Goal: Information Seeking & Learning: Learn about a topic

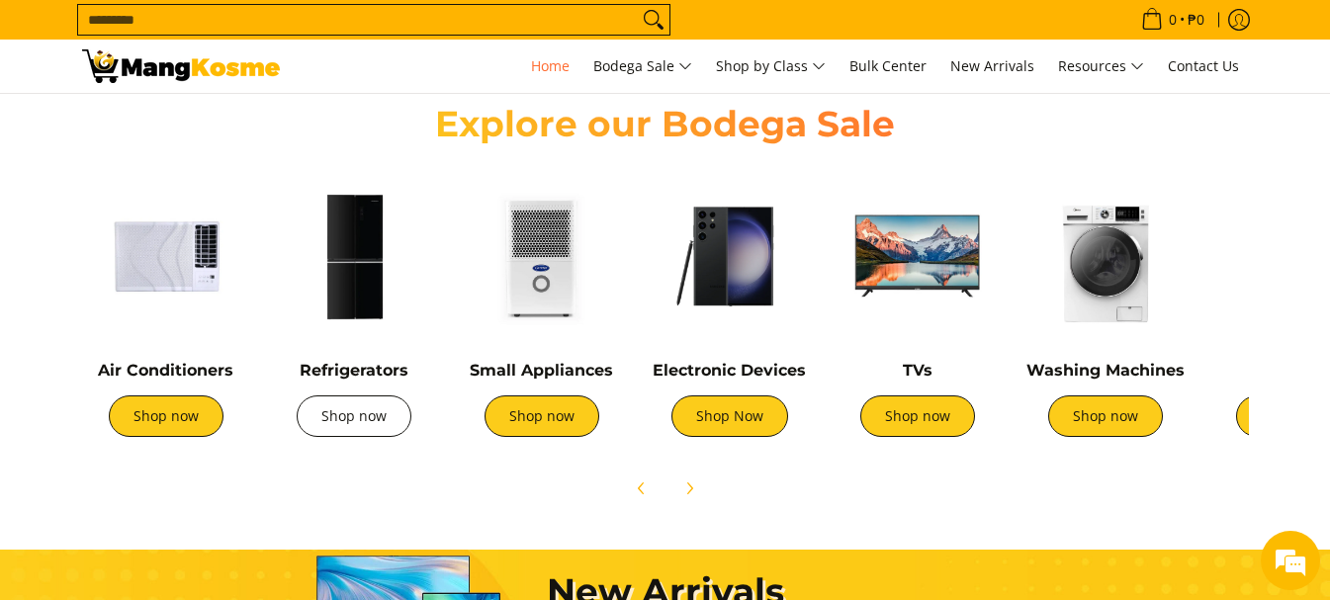
scroll to position [0, 786]
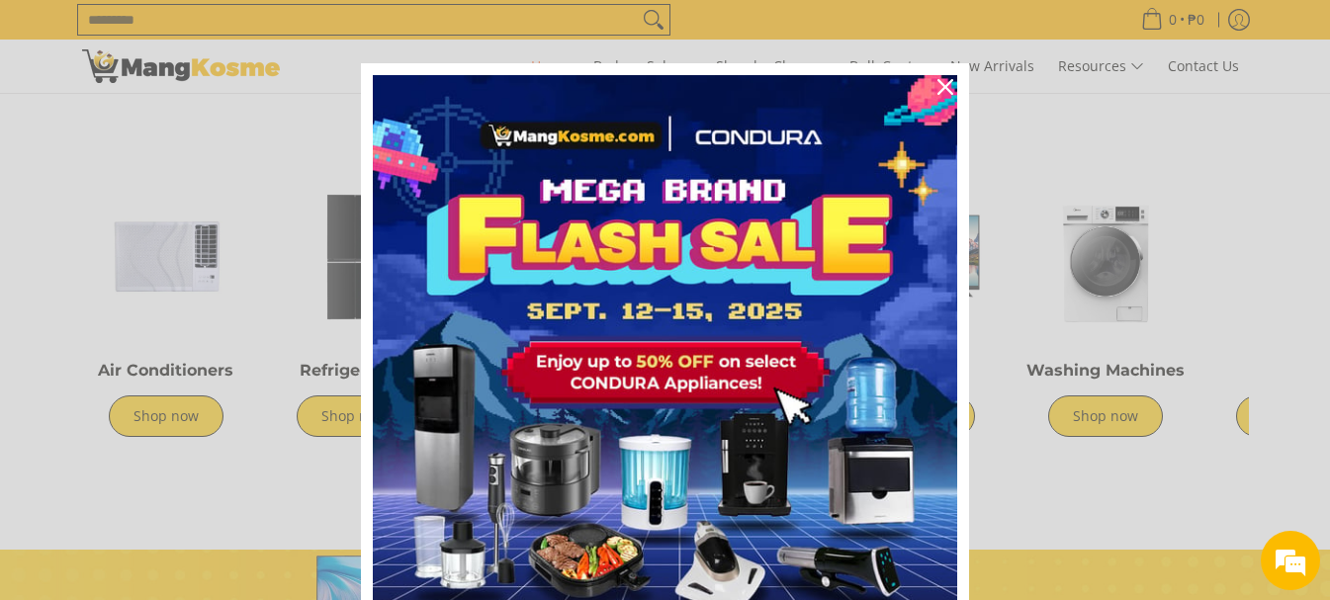
scroll to position [144, 0]
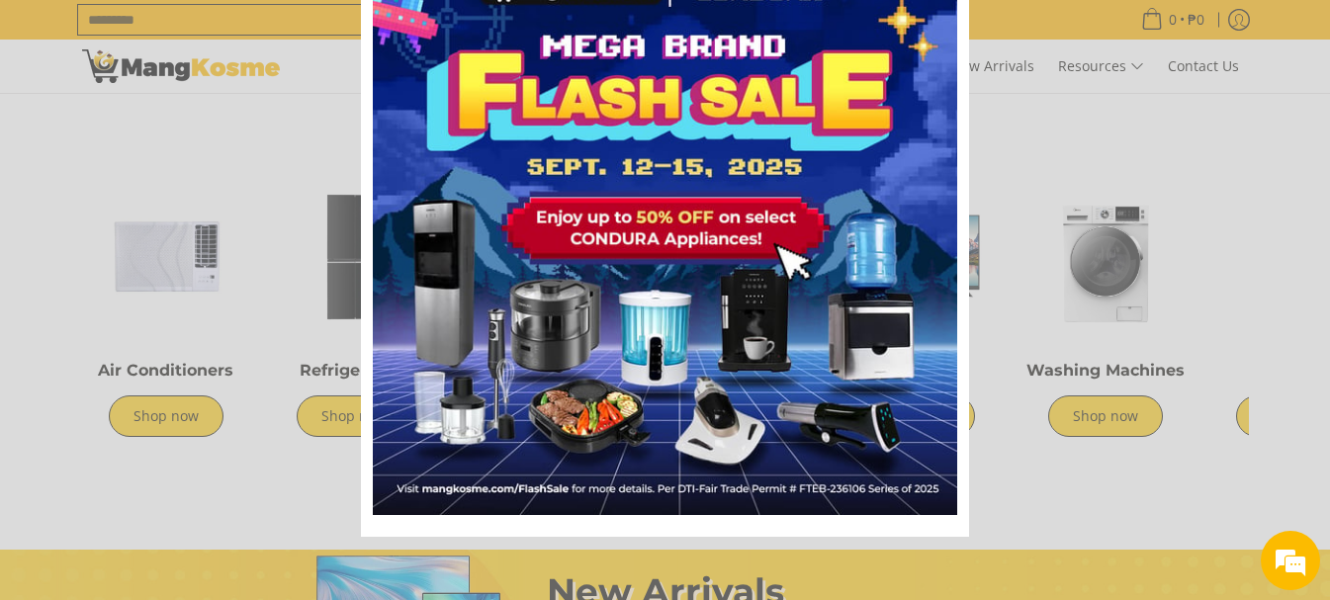
drag, startPoint x: 1248, startPoint y: 169, endPoint x: 1217, endPoint y: 214, distance: 54.0
click at [1249, 171] on div "Marketing offer form" at bounding box center [665, 300] width 1330 height 600
click at [1240, 272] on div "Marketing offer form" at bounding box center [665, 300] width 1330 height 600
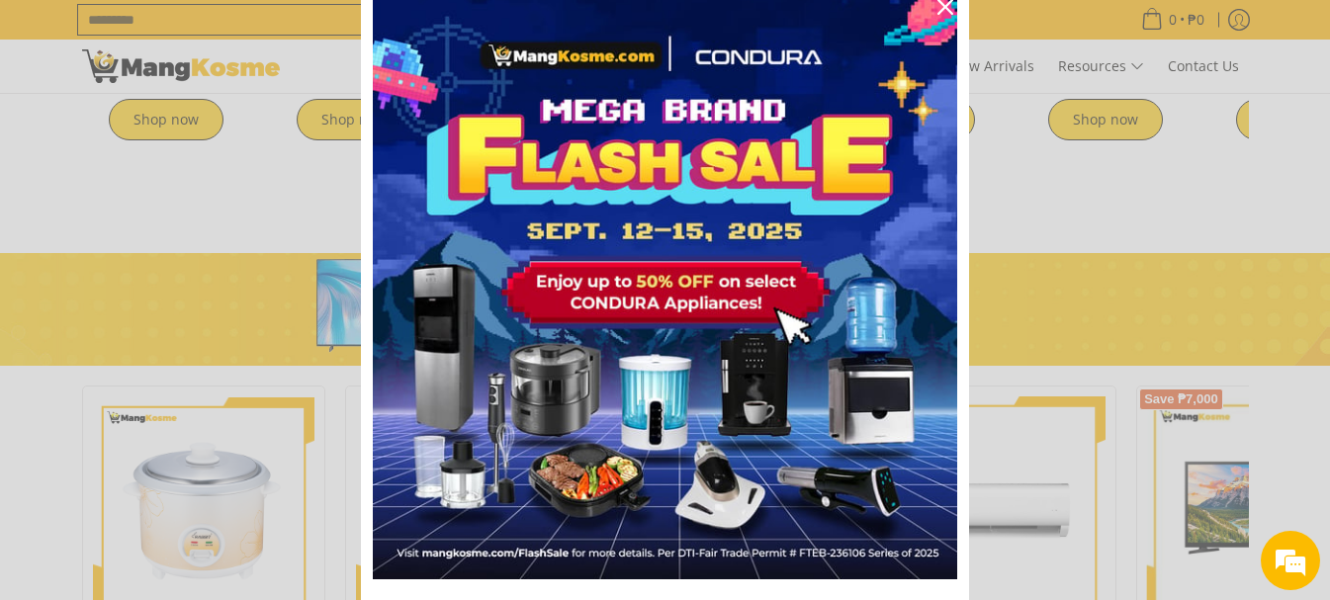
scroll to position [0, 0]
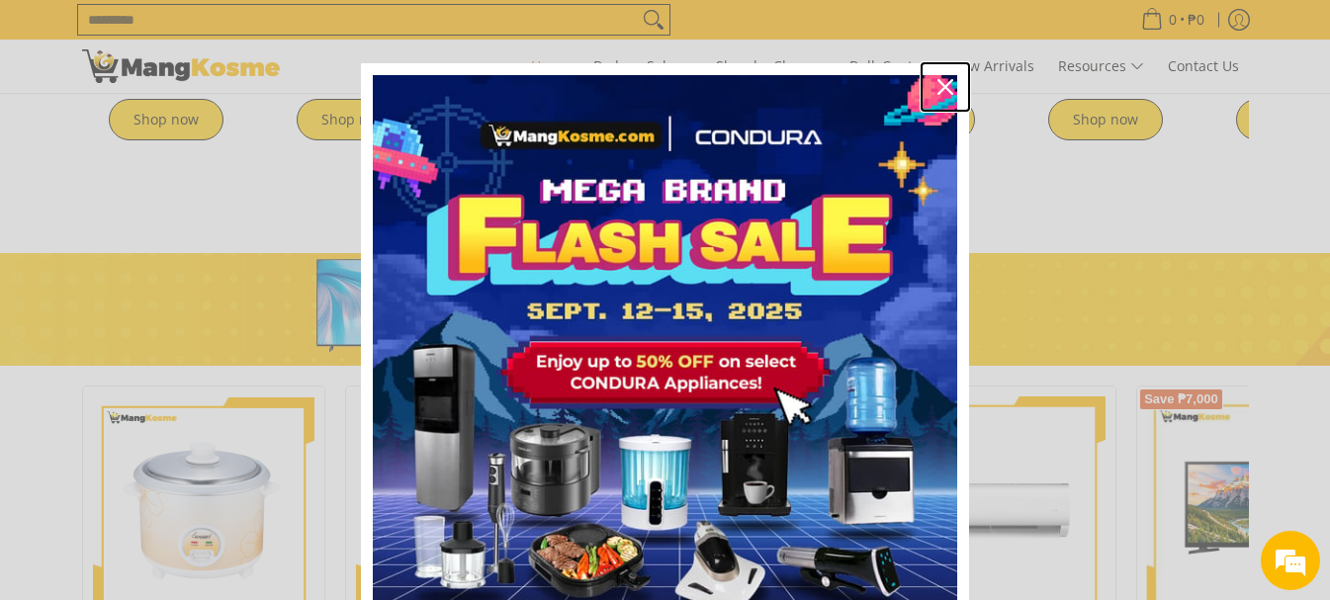
click at [937, 89] on icon "close icon" at bounding box center [945, 87] width 16 height 16
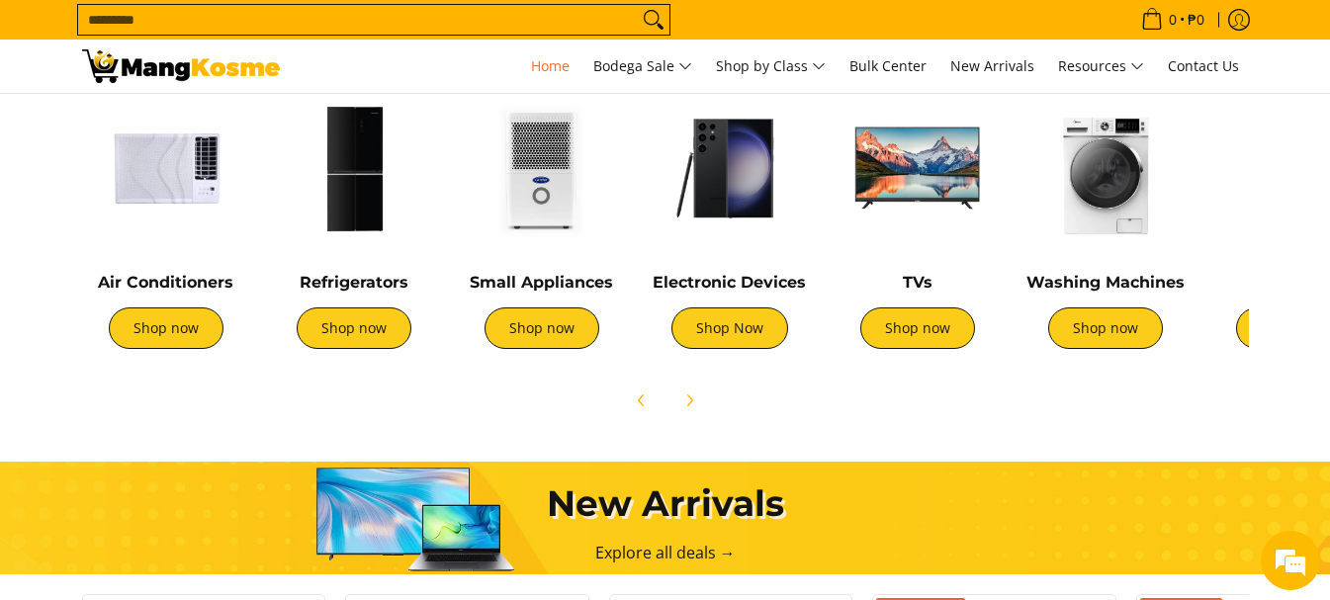
scroll to position [689, 0]
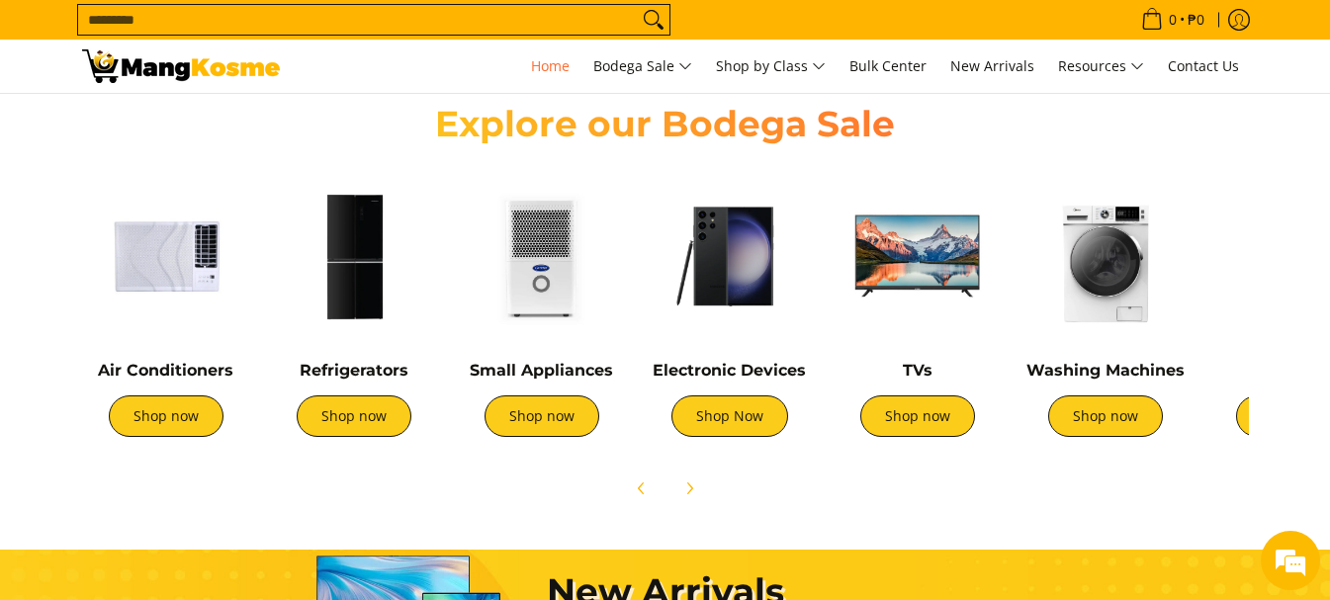
click at [369, 268] on img at bounding box center [354, 256] width 168 height 168
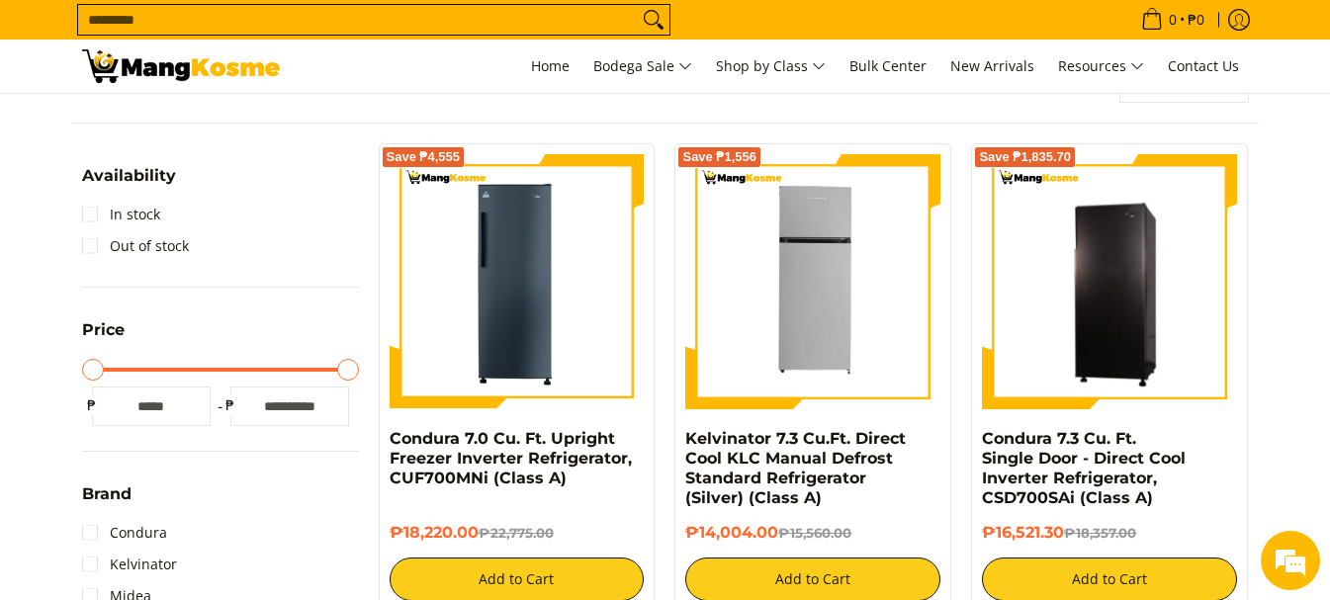
scroll to position [297, 0]
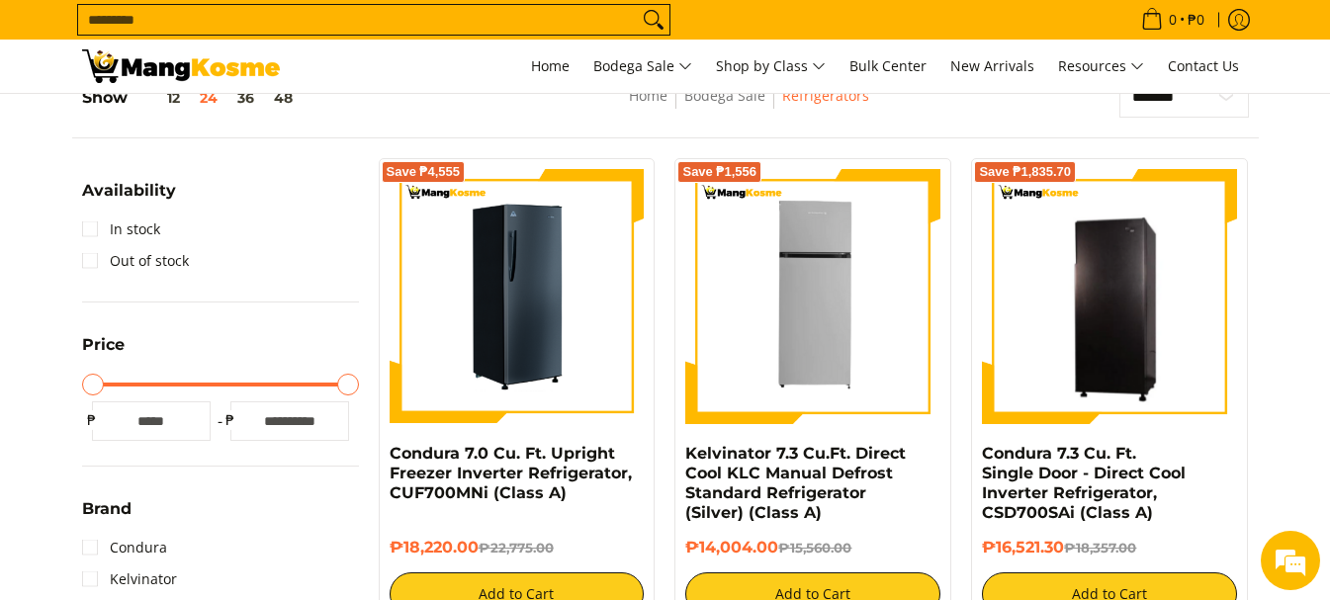
click at [547, 301] on img at bounding box center [517, 296] width 255 height 255
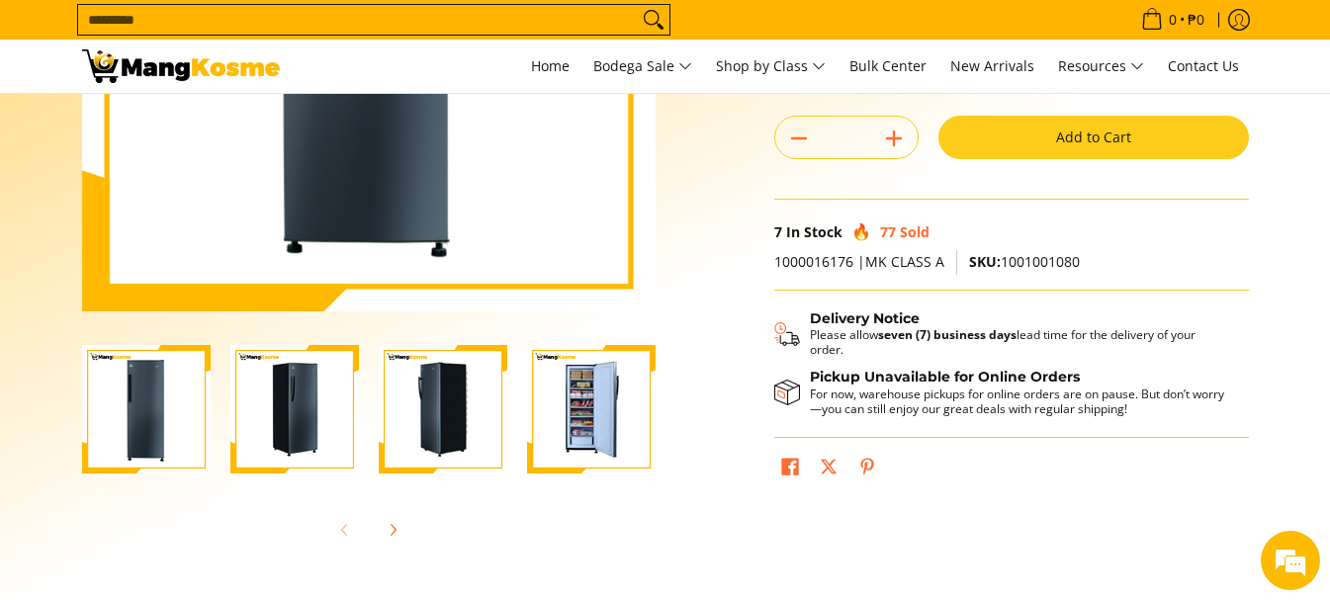
click at [569, 402] on img "Condura 7.0 Cu. Ft. Upright Freezer Inverter Refrigerator, CUF700MNi (Class A)-4" at bounding box center [591, 409] width 129 height 129
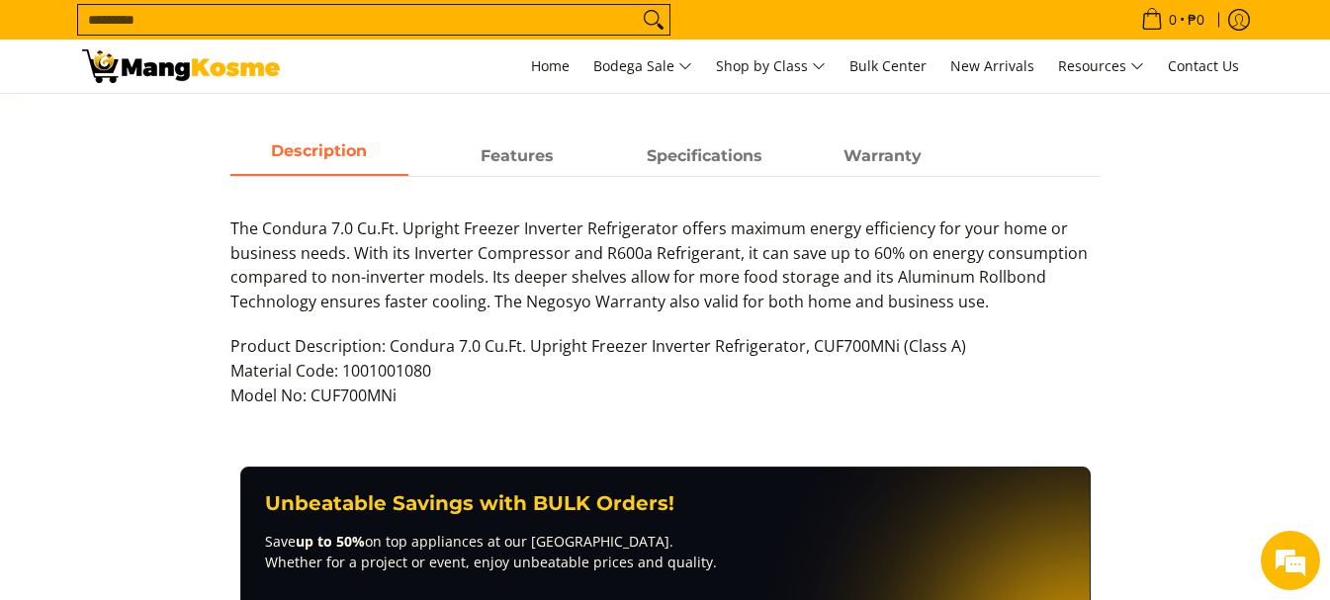
scroll to position [890, 0]
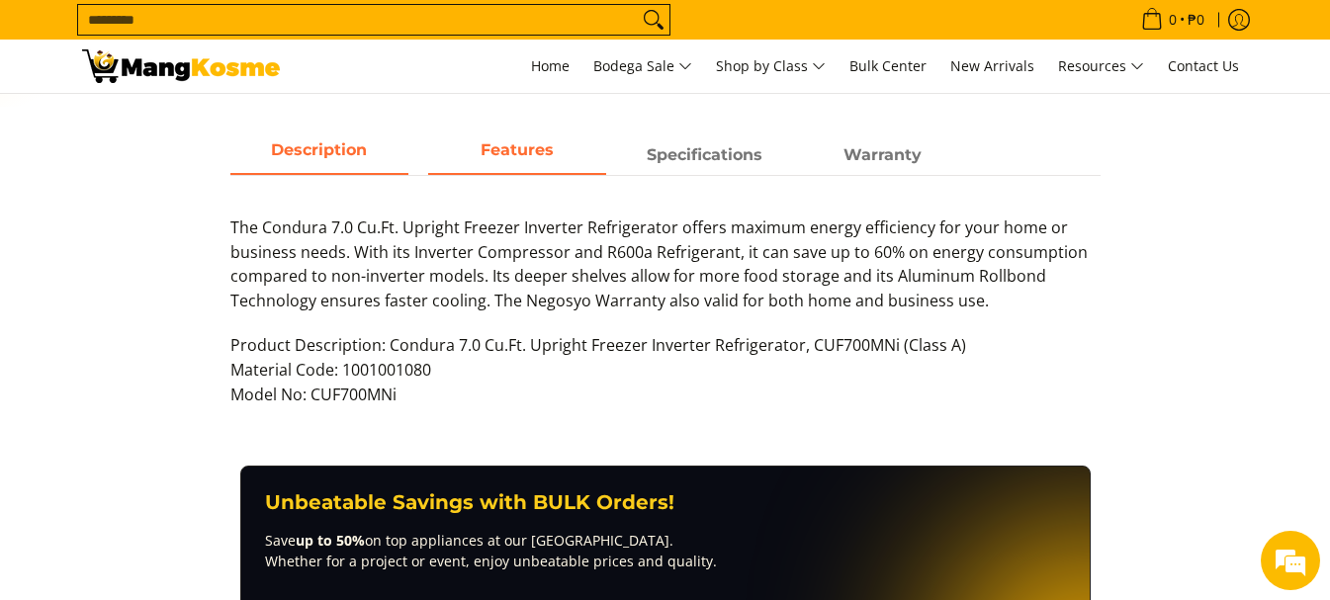
click at [529, 147] on strong "Features" at bounding box center [517, 149] width 73 height 19
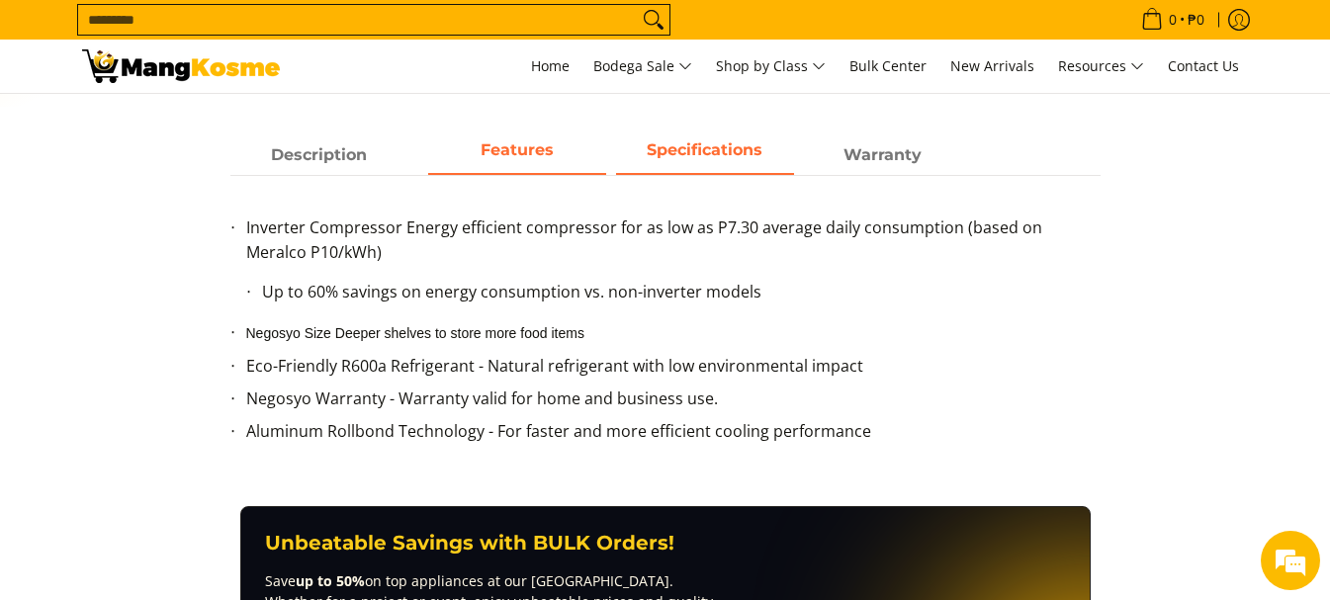
click at [648, 142] on span "Specifications" at bounding box center [705, 155] width 178 height 36
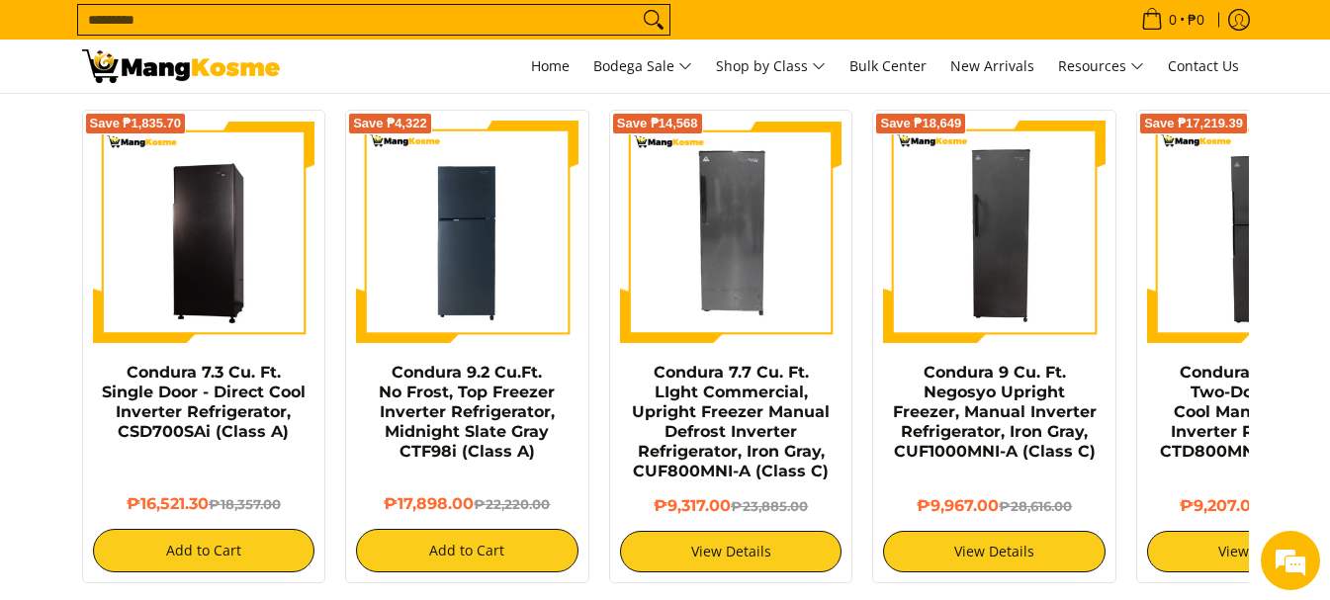
scroll to position [1879, 0]
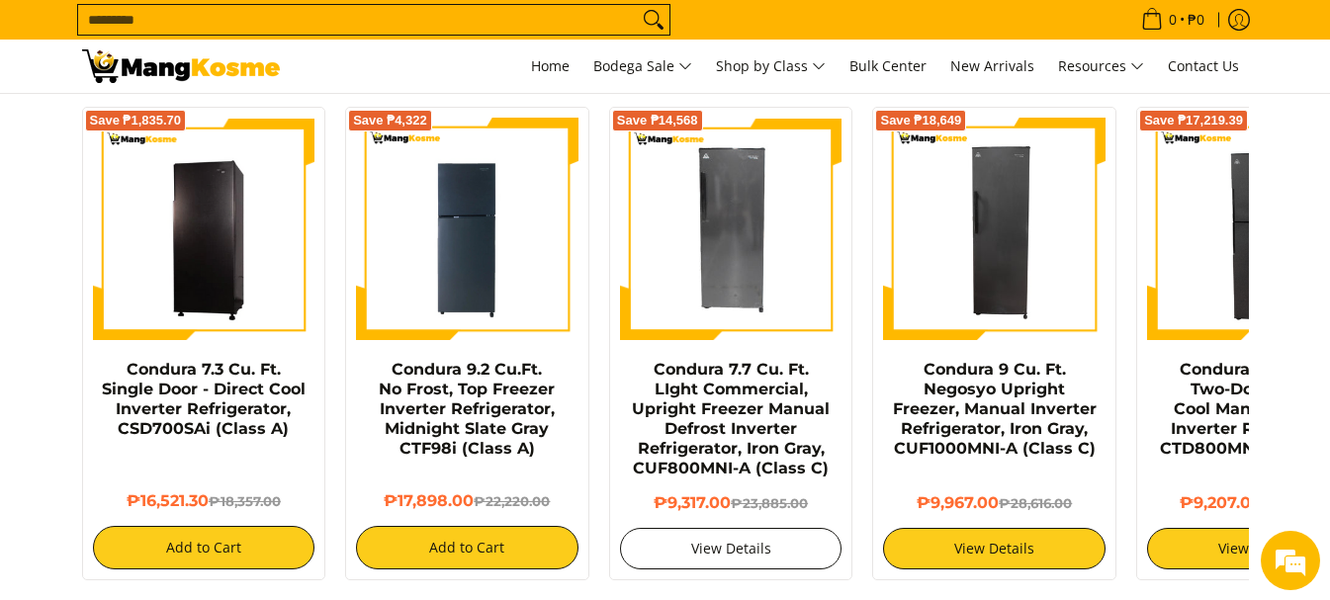
click at [752, 528] on link "View Details" at bounding box center [731, 549] width 222 height 42
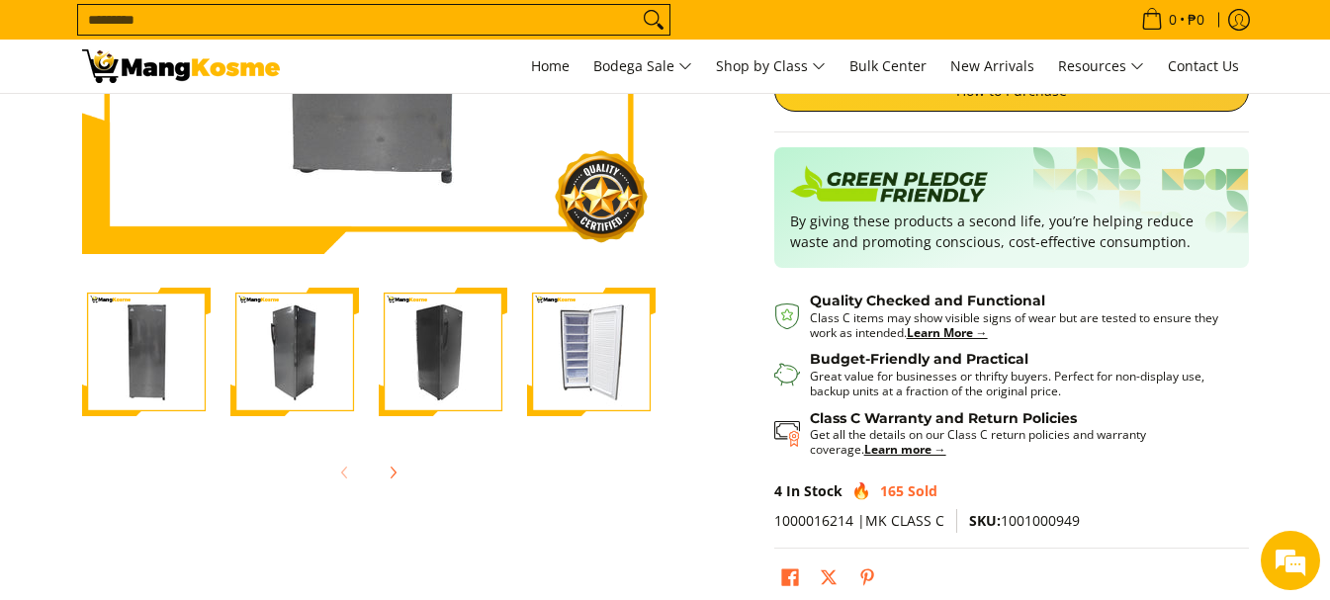
scroll to position [494, 0]
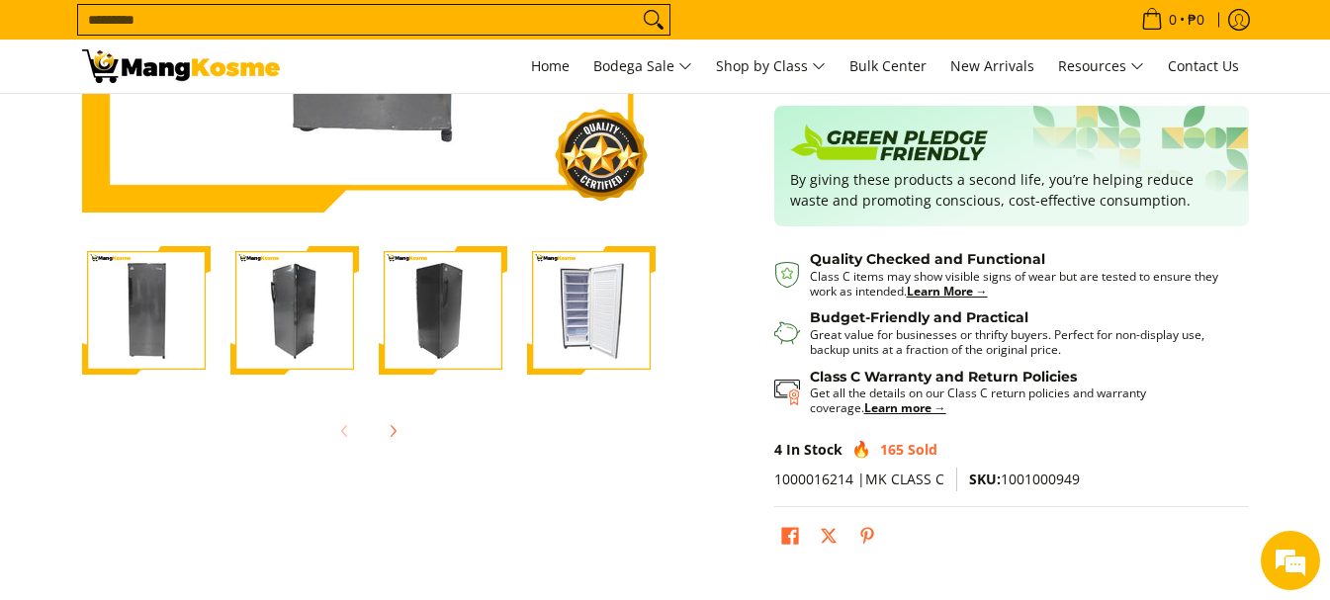
click at [569, 330] on img "Condura 7.7 Cu. Ft. LIght Commercial, Upright Freezer Manual Defrost Inverter R…" at bounding box center [591, 310] width 129 height 129
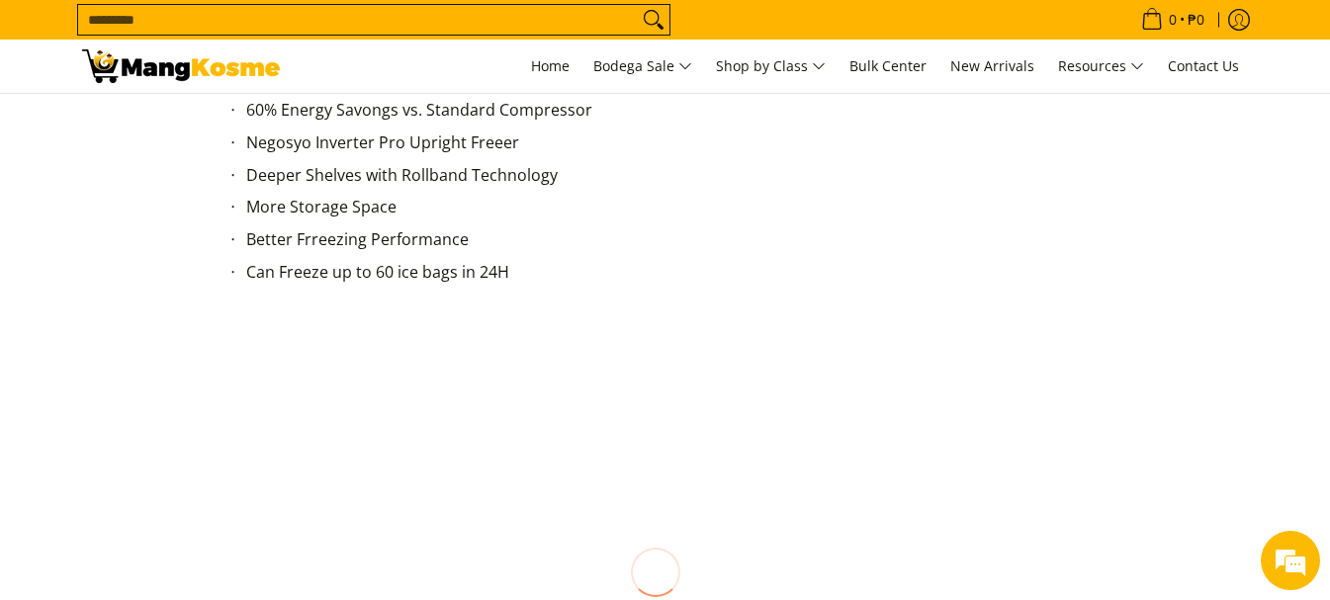
scroll to position [2076, 0]
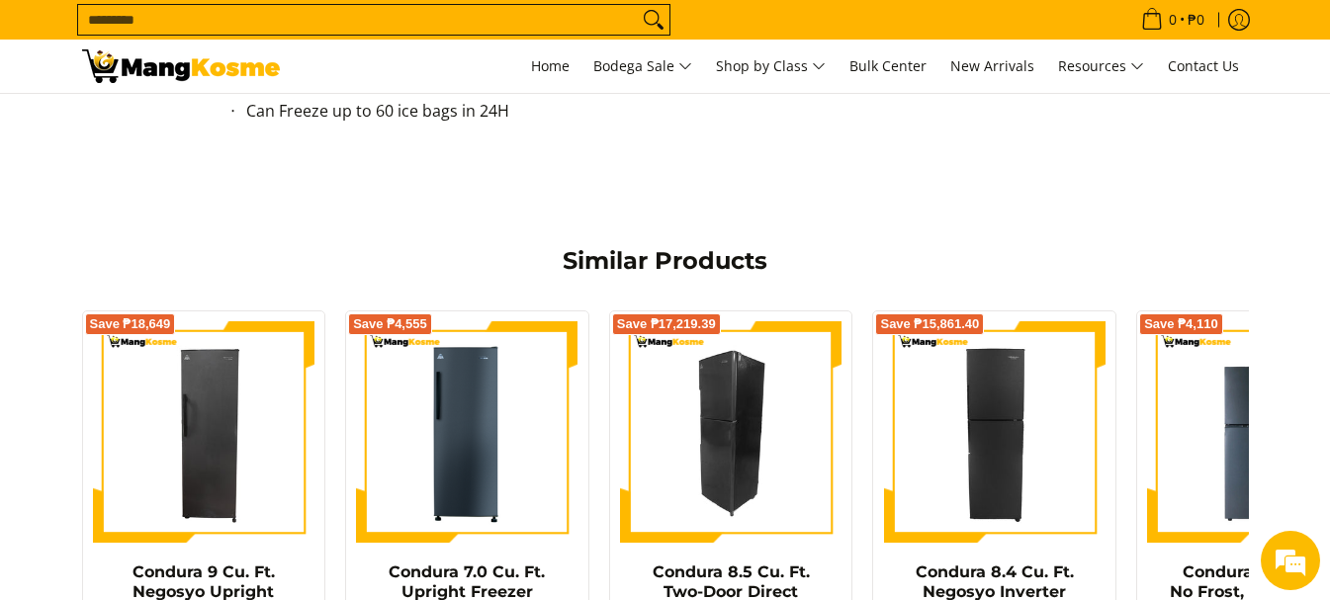
click at [716, 431] on img at bounding box center [731, 432] width 222 height 222
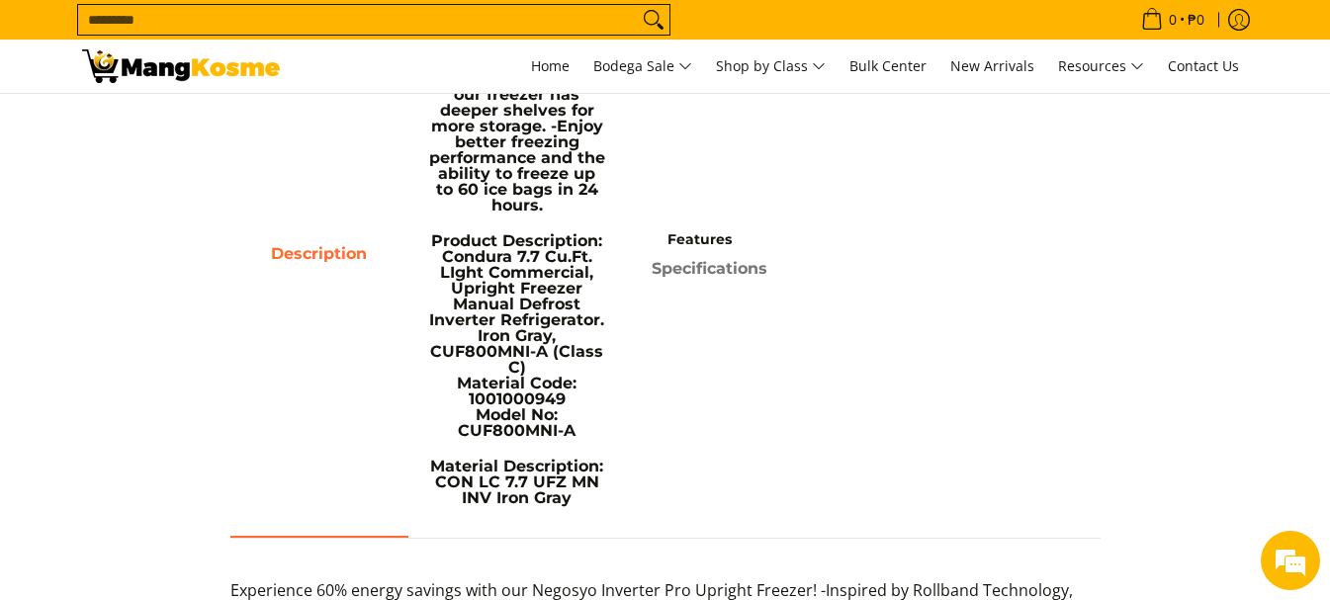
scroll to position [1139, 0]
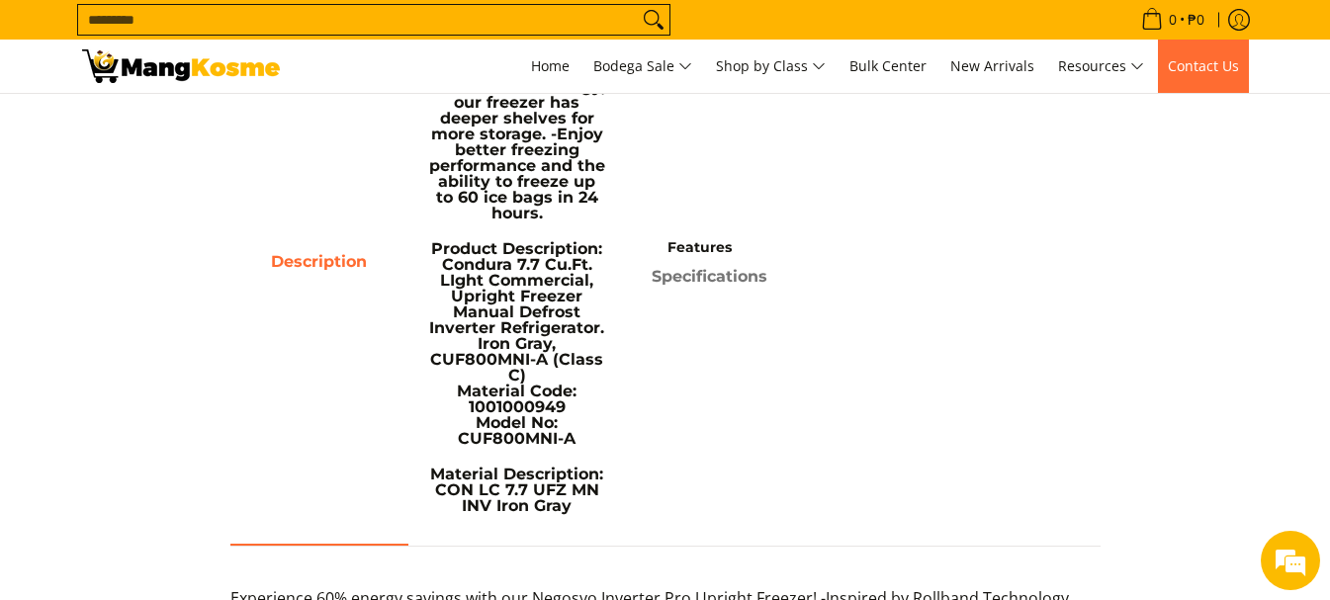
click at [1203, 70] on span "Contact Us" at bounding box center [1203, 65] width 71 height 19
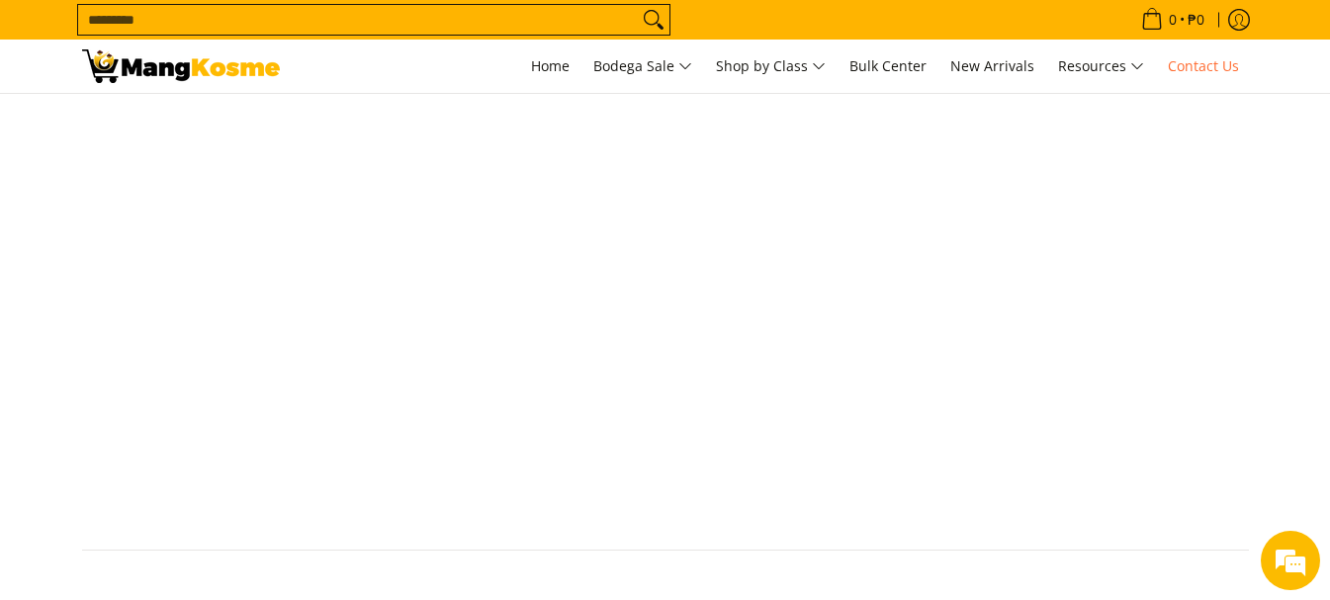
scroll to position [989, 0]
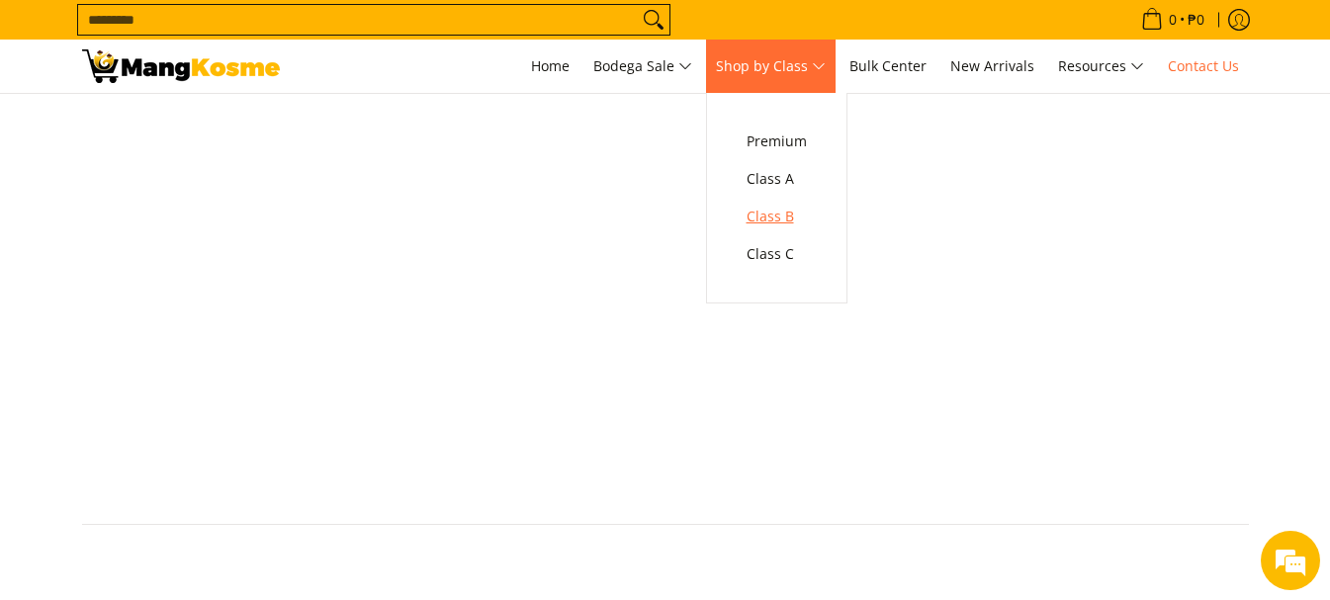
click at [781, 221] on span "Class B" at bounding box center [776, 217] width 60 height 25
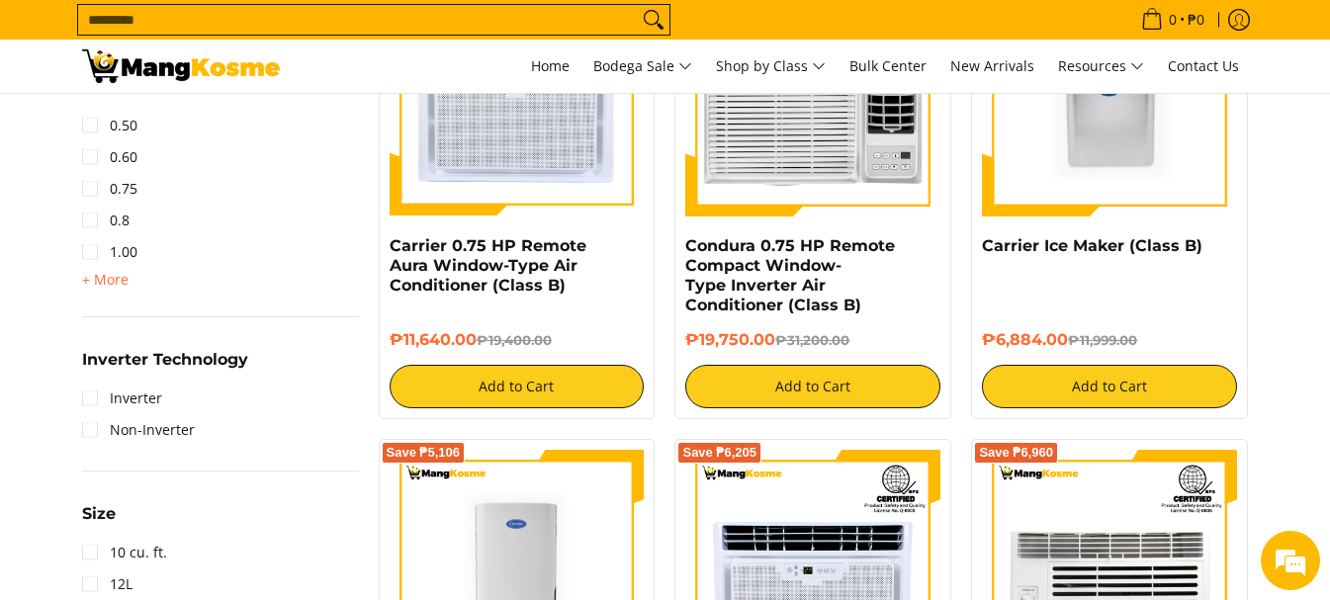
scroll to position [1363, 0]
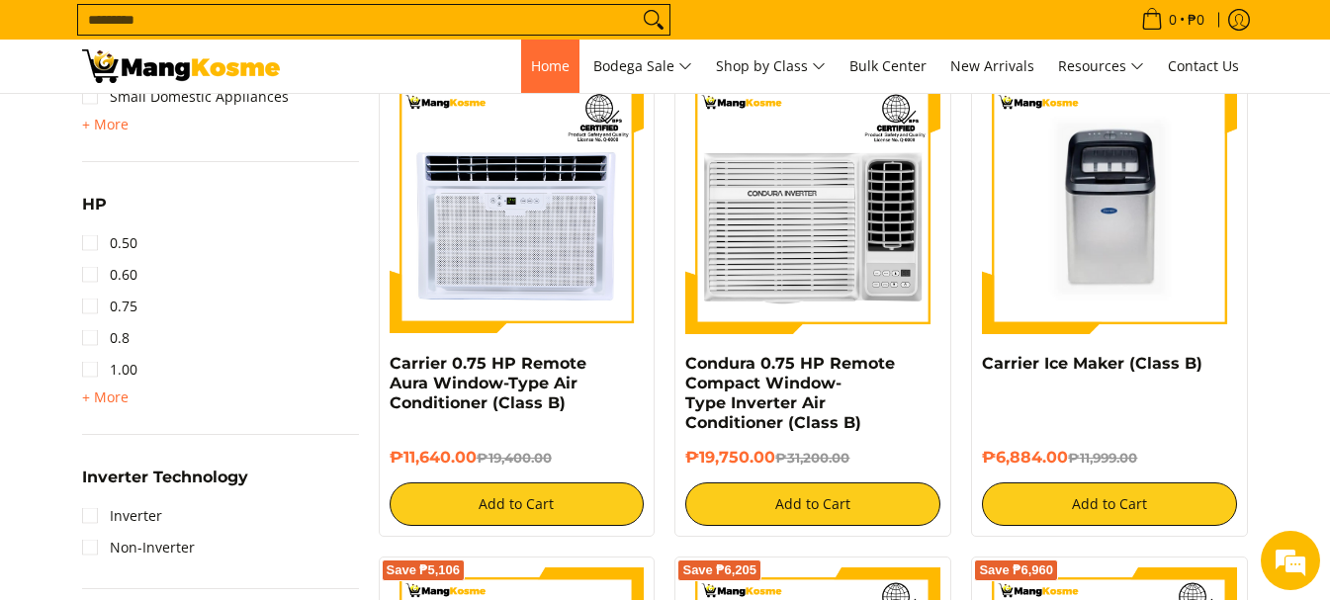
click at [531, 68] on span "Home" at bounding box center [550, 65] width 39 height 19
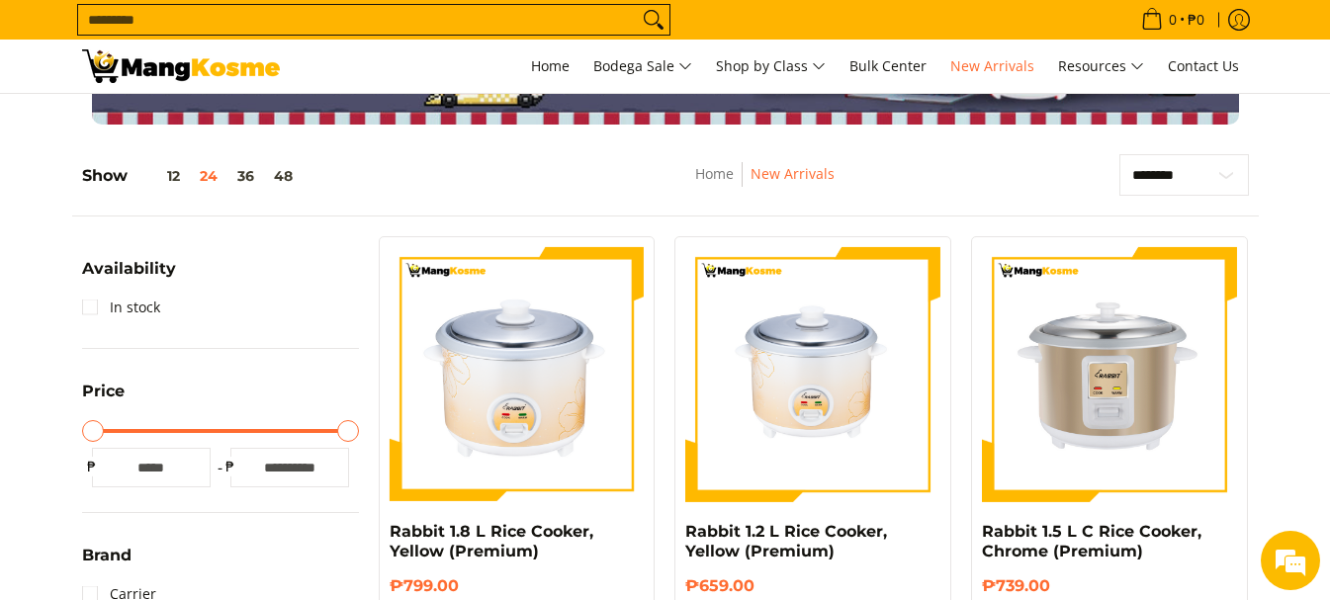
scroll to position [198, 0]
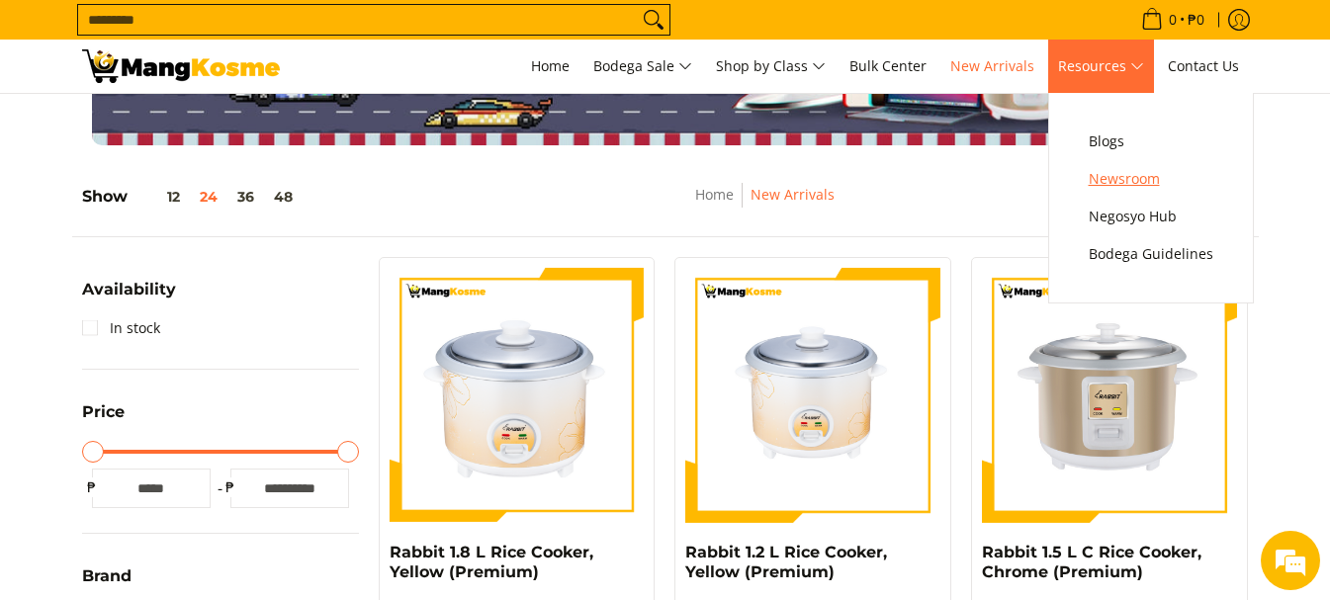
click at [1111, 171] on span "Newsroom" at bounding box center [1151, 179] width 125 height 25
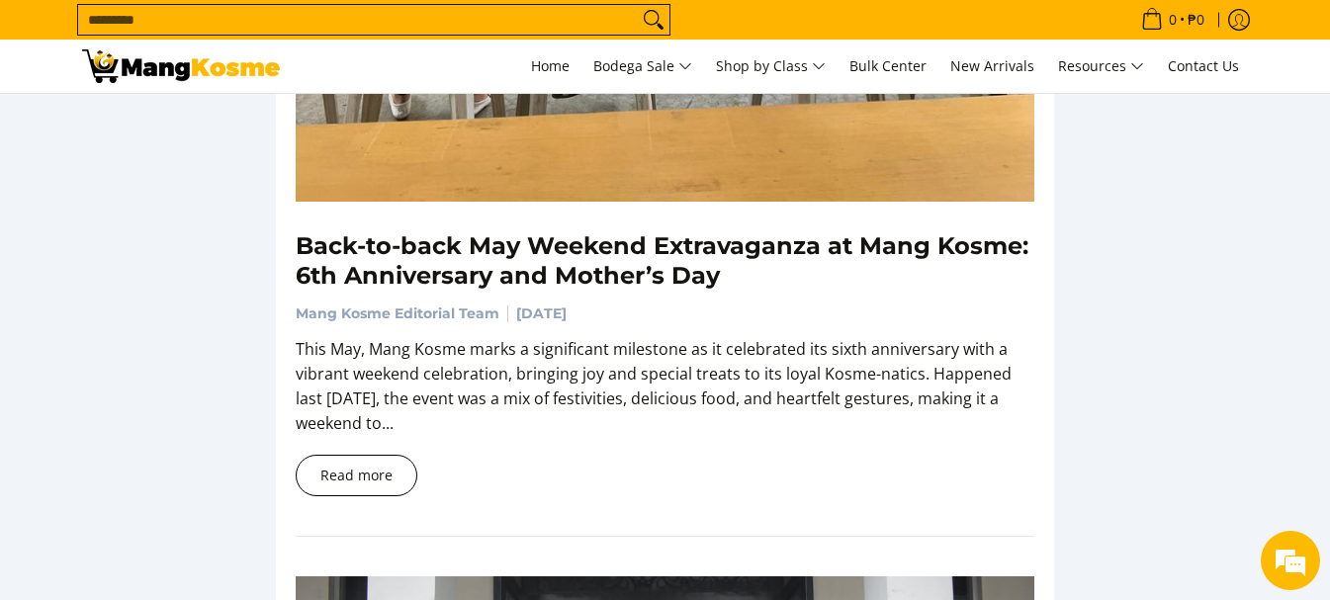
scroll to position [1088, 0]
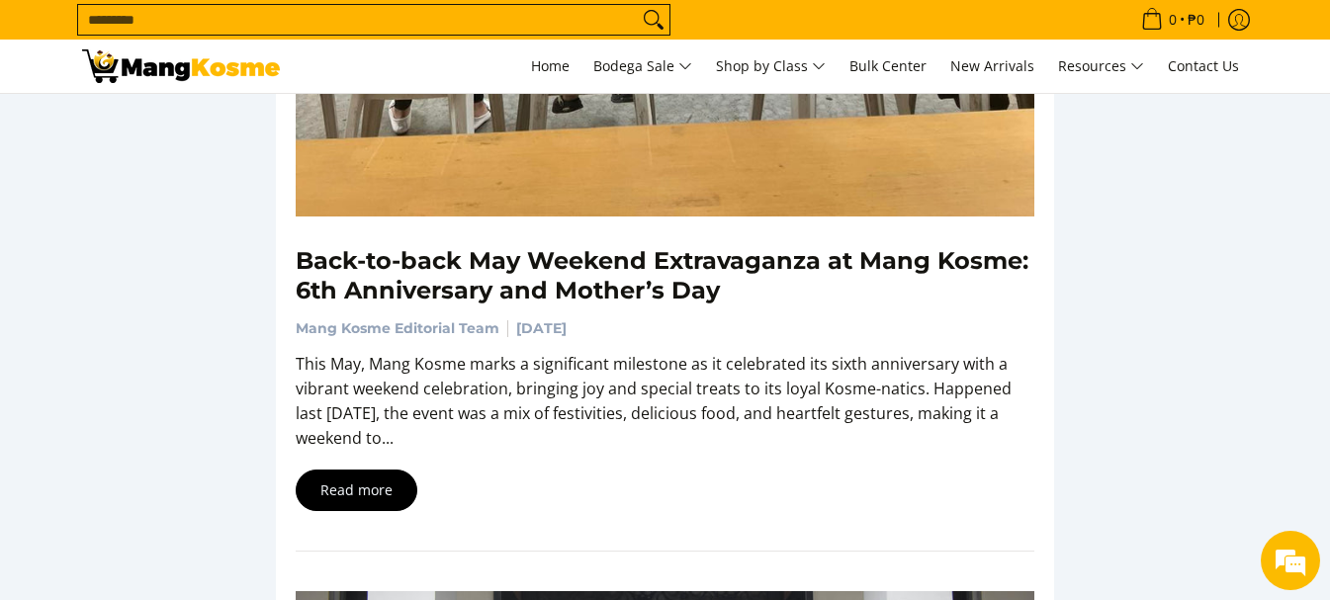
click at [323, 495] on link "Read more" at bounding box center [357, 491] width 122 height 42
